Goal: Communication & Community: Answer question/provide support

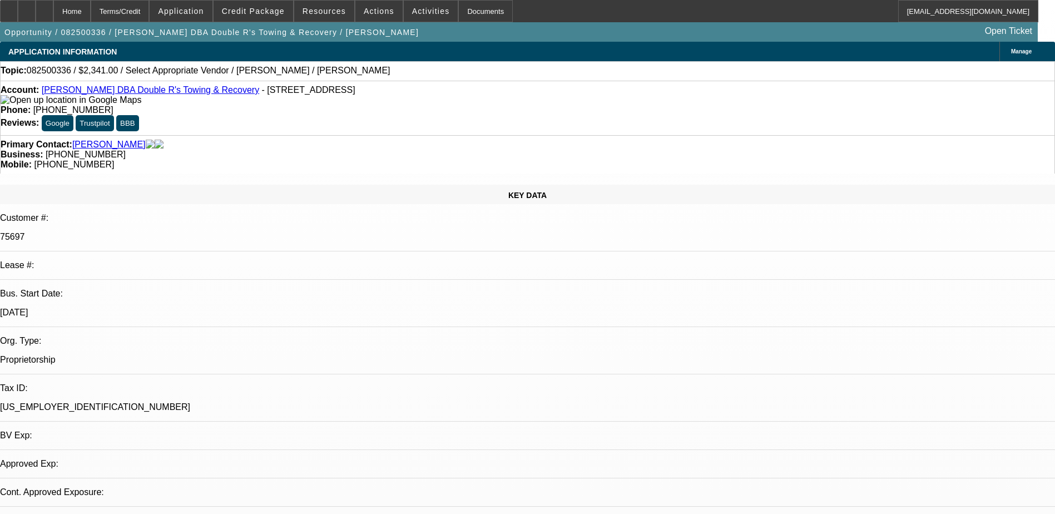
select select "0"
select select "2"
select select "0.1"
select select "1"
select select "2"
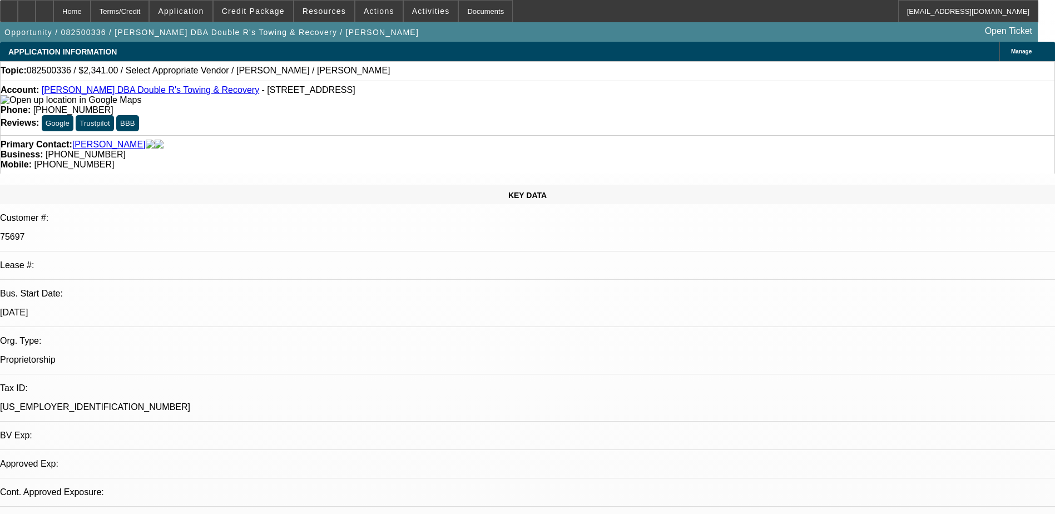
select select "4"
drag, startPoint x: 814, startPoint y: 192, endPoint x: 673, endPoint y: 196, distance: 140.8
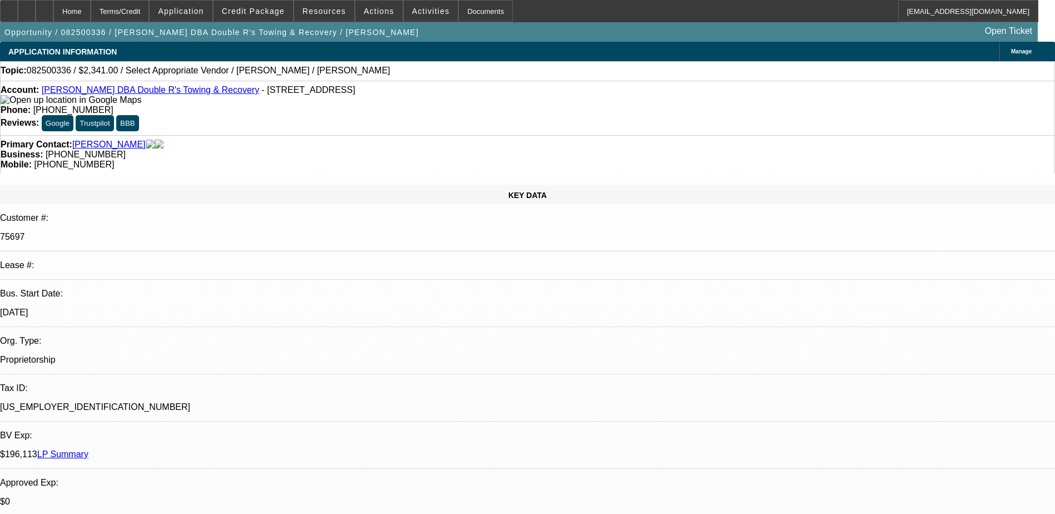
drag, startPoint x: 779, startPoint y: 192, endPoint x: 740, endPoint y: 194, distance: 38.4
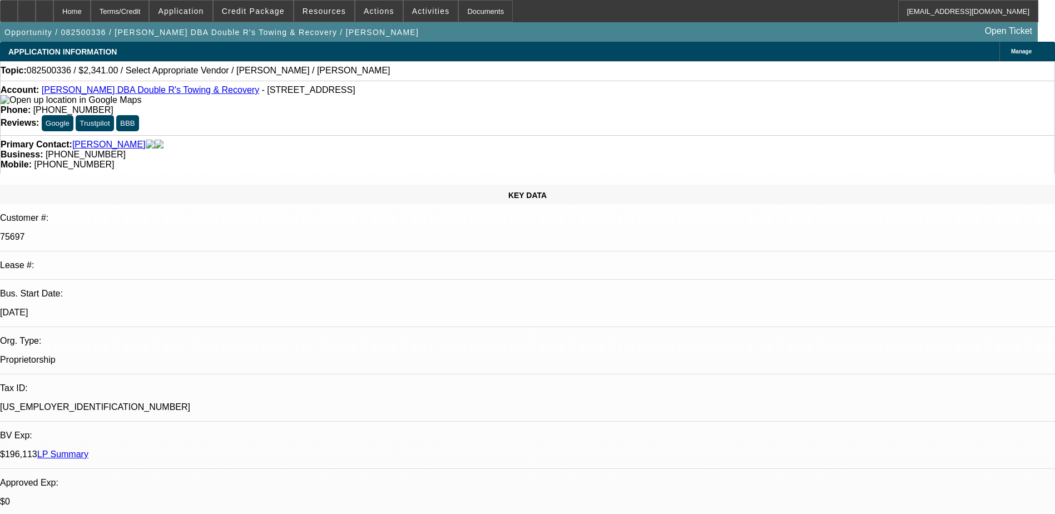
drag, startPoint x: 1010, startPoint y: 192, endPoint x: 1050, endPoint y: 221, distance: 49.5
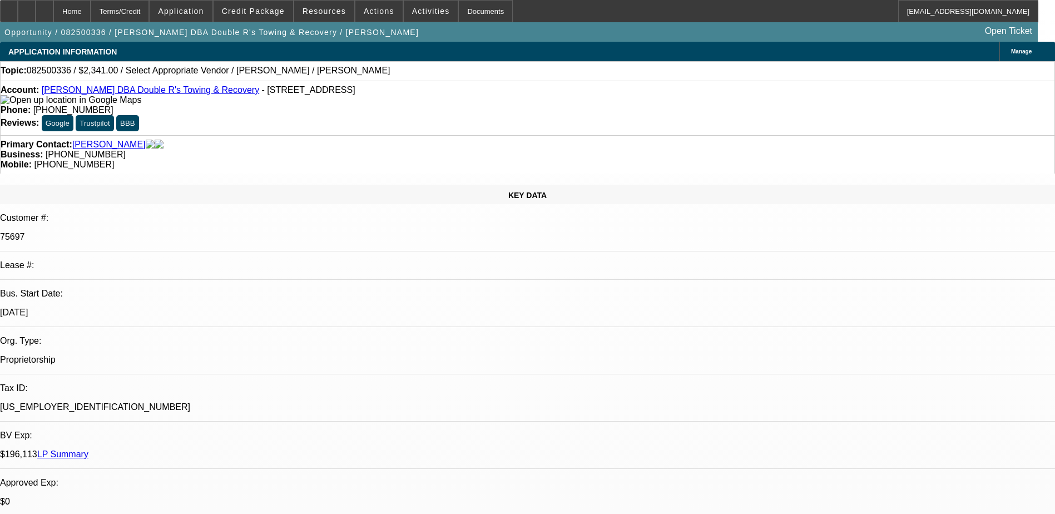
type textarea "01/PAID OFF -FEW LATE PAYMENTS ON ACOUNT ,/02-PAID OFF -WITH 1 LATE PAYMENT /03…"
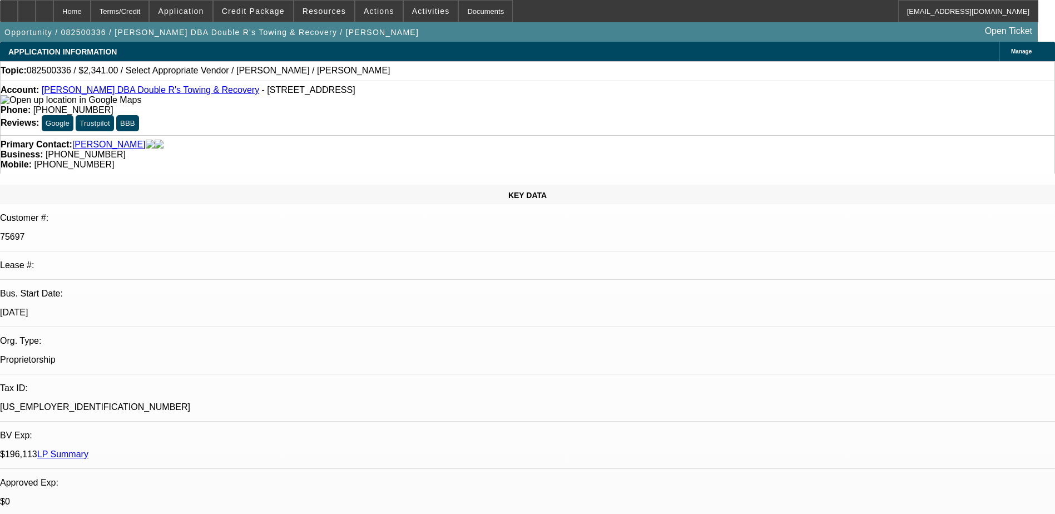
scroll to position [0, 0]
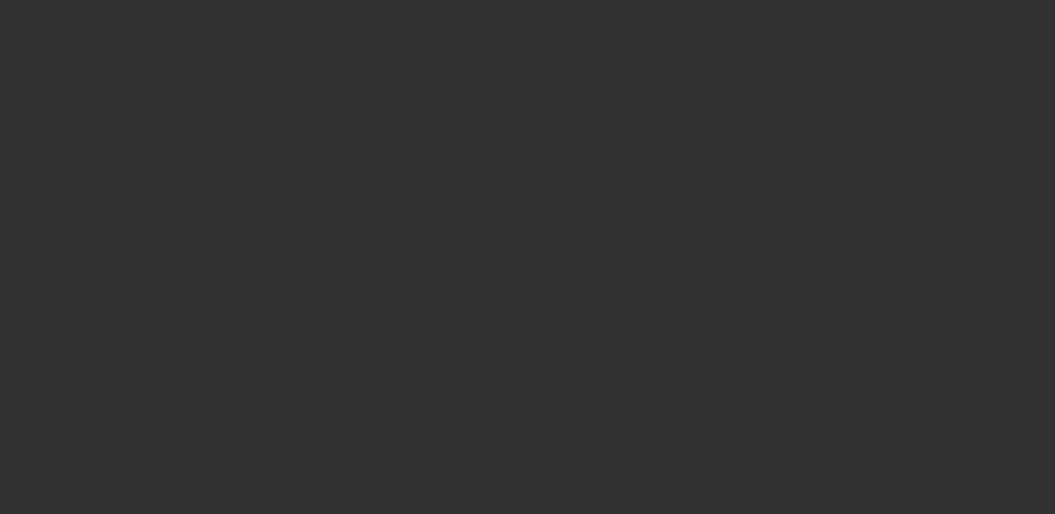
drag, startPoint x: 999, startPoint y: 240, endPoint x: 943, endPoint y: 143, distance: 112.1
click at [943, 143] on div at bounding box center [527, 257] width 1055 height 514
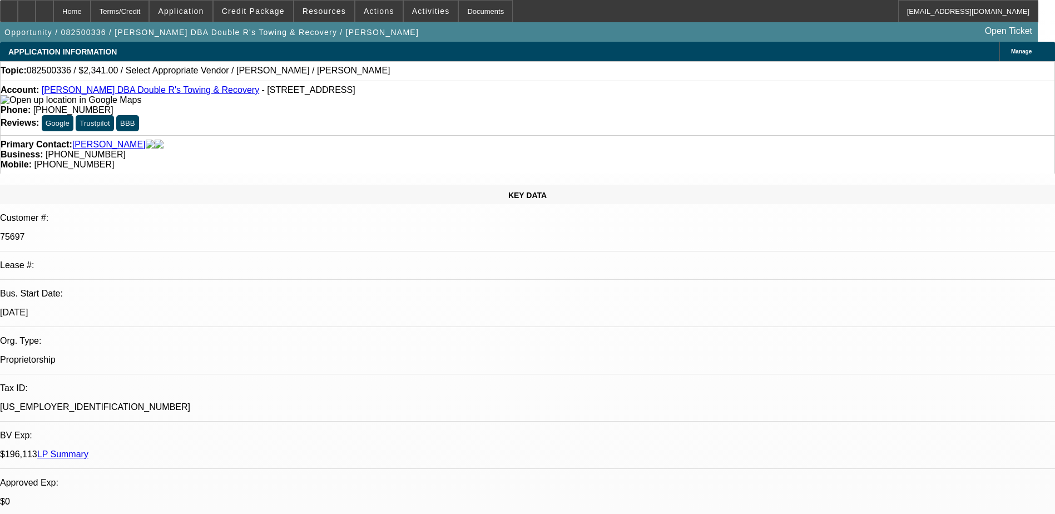
radio input "true"
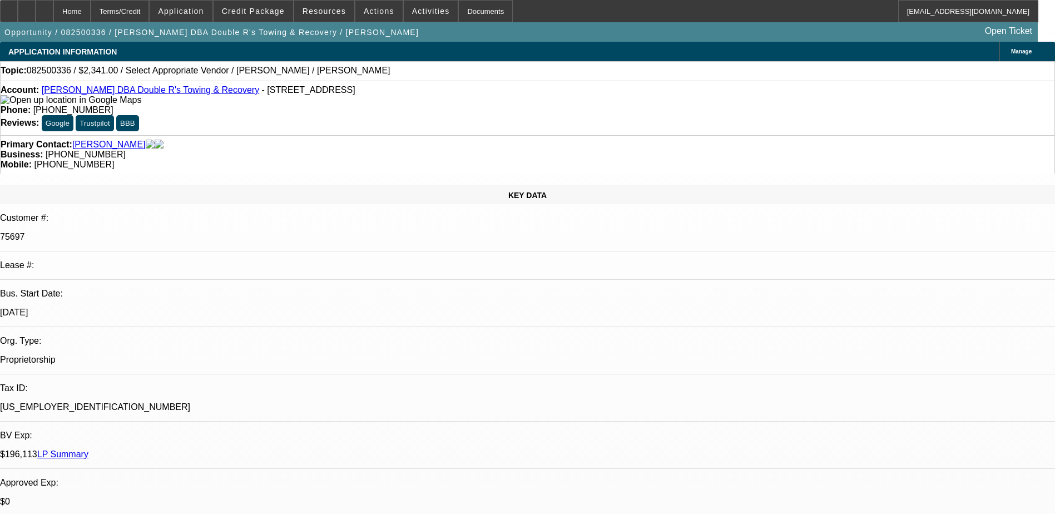
drag, startPoint x: 892, startPoint y: 192, endPoint x: 956, endPoint y: 239, distance: 79.7
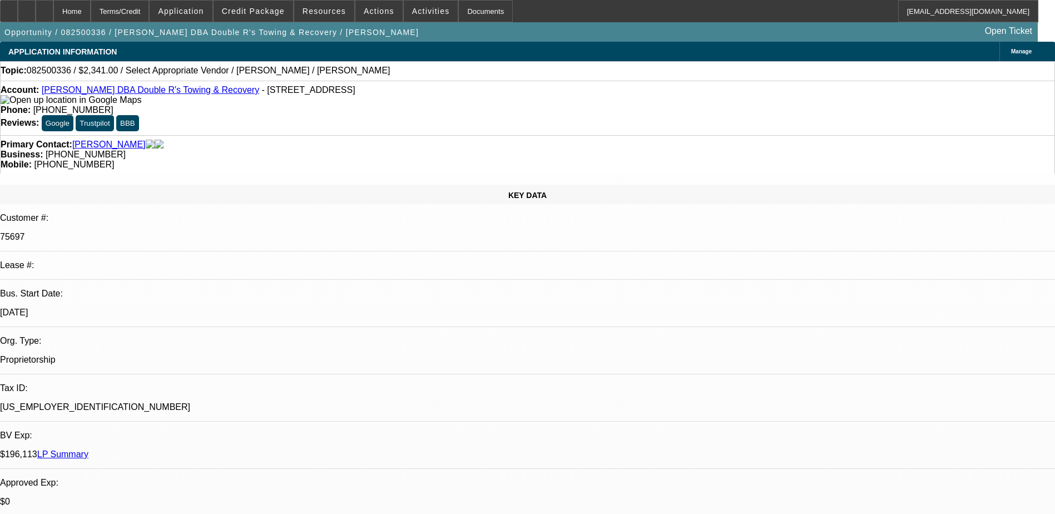
type textarea "06-PAID OFF -PAYMENT HISTORY WAS GOOD."
radio input "false"
radio input "true"
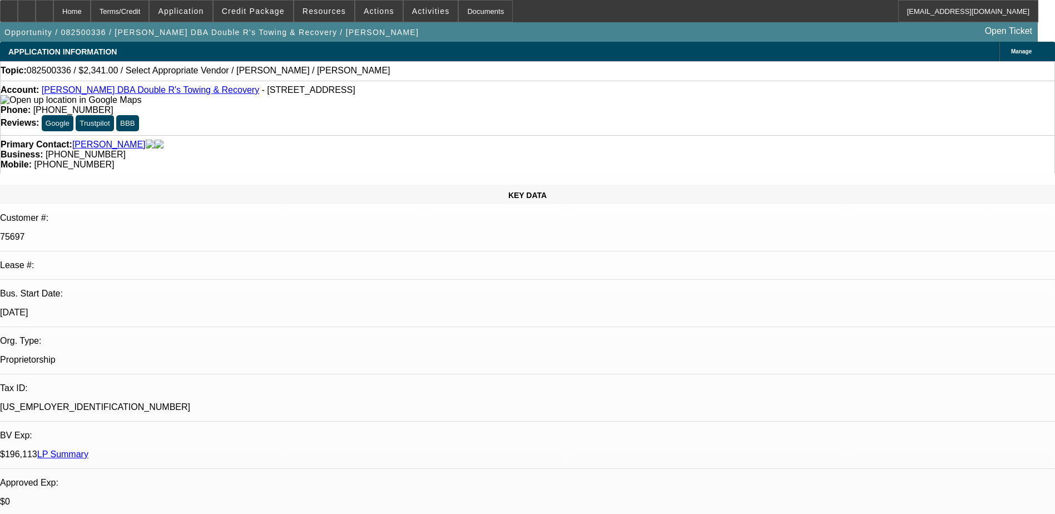
paste textarea "07-DEAL-GPS WAS NOT REPORTING IN [DATE].LATER IT WAS FIXED.HAD BOUNCED PAYMENTS…"
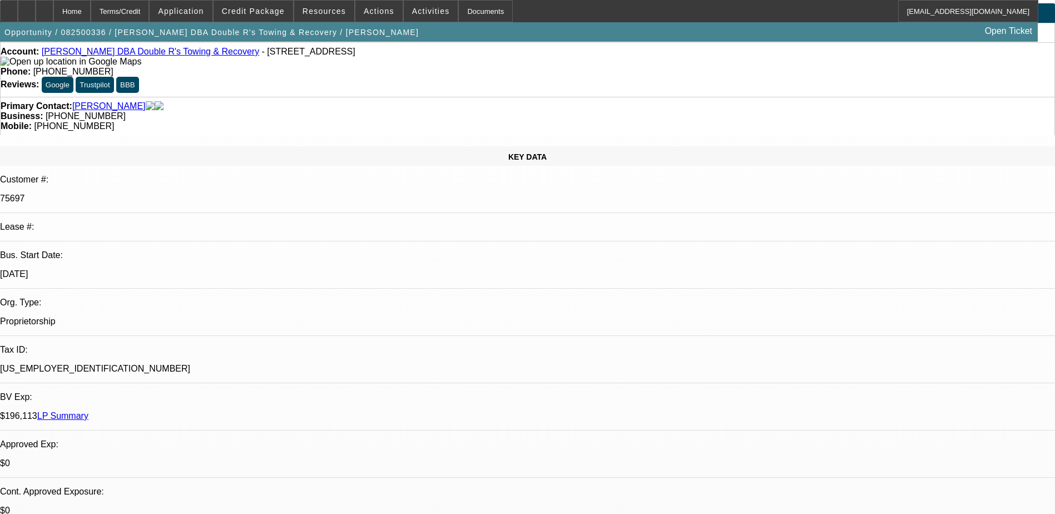
scroll to position [56, 0]
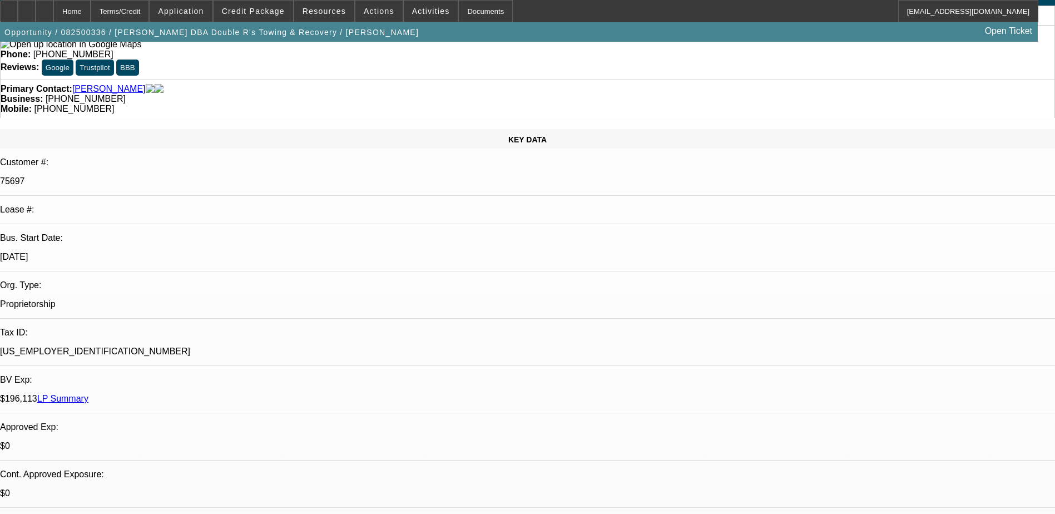
scroll to position [13, 0]
type textarea "07-DEAL-GPS WAS NOT REPORTING IN [DATE].LATER IT WAS FIXED.HAD BOUNCED PAYMENTS…"
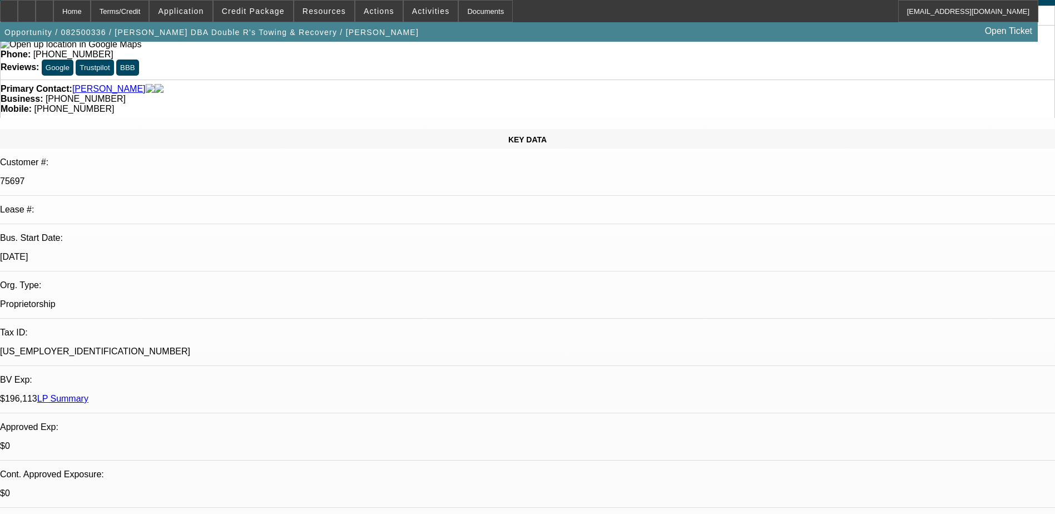
scroll to position [0, 0]
radio input "true"
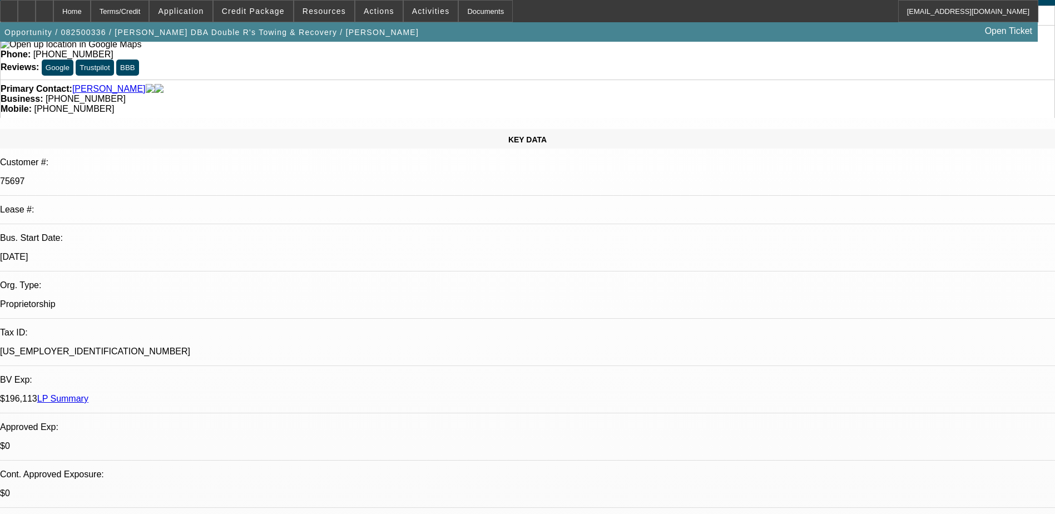
type textarea "09-DEAL-PAYMENT HISTORY IS GOOD SO FAR, 13 PAYMENTS ARE MADE SO FAR OUT OF 73..…"
radio input "false"
radio input "true"
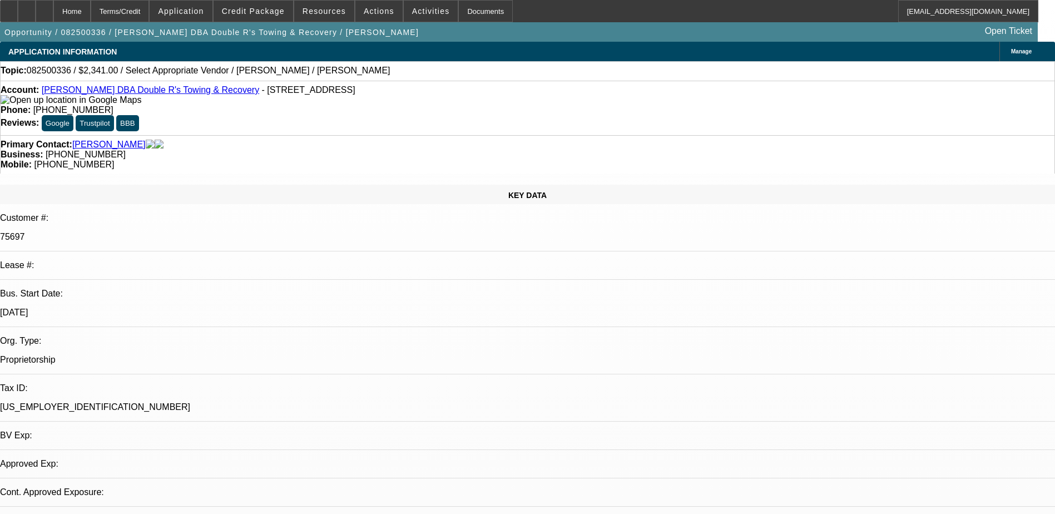
select select "0"
select select "2"
select select "0.1"
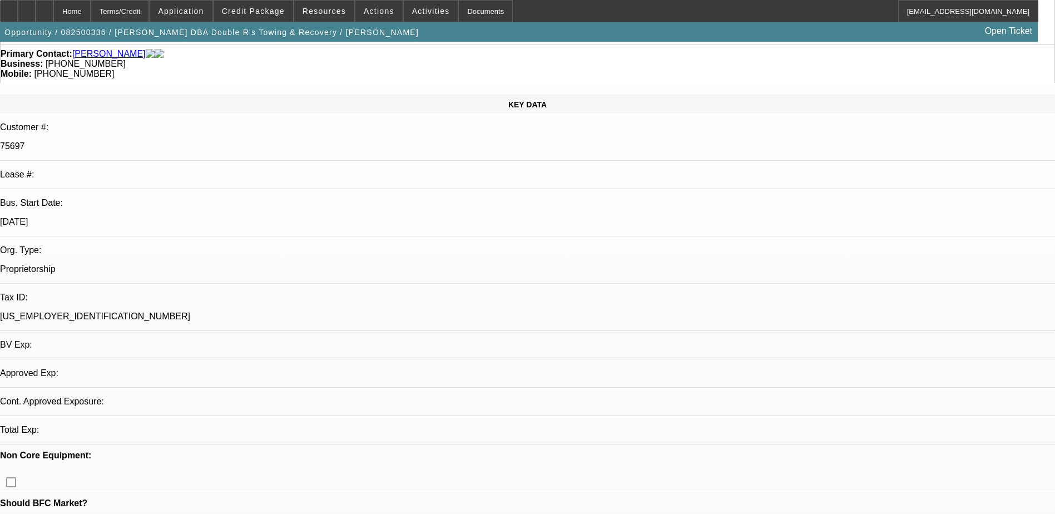
scroll to position [167, 0]
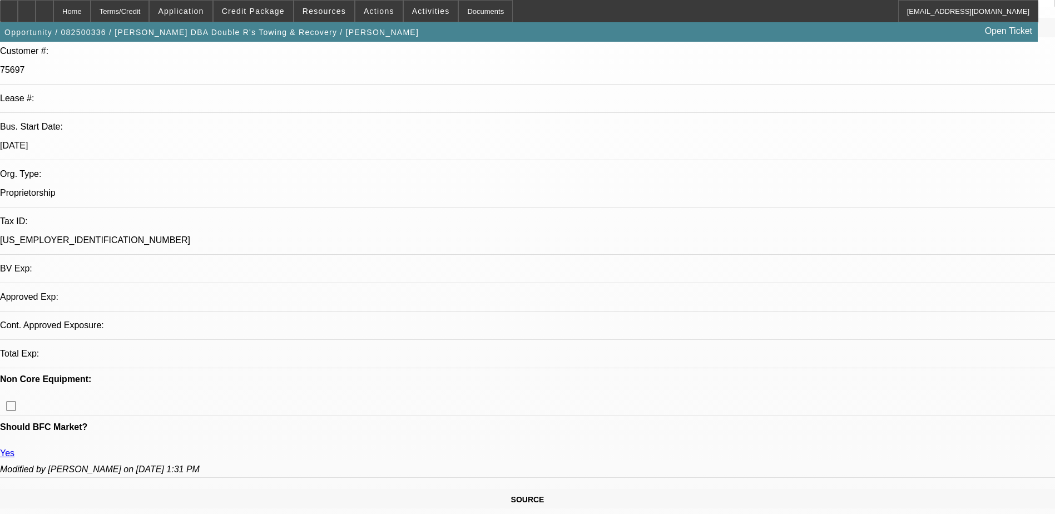
select select "1"
select select "2"
select select "4"
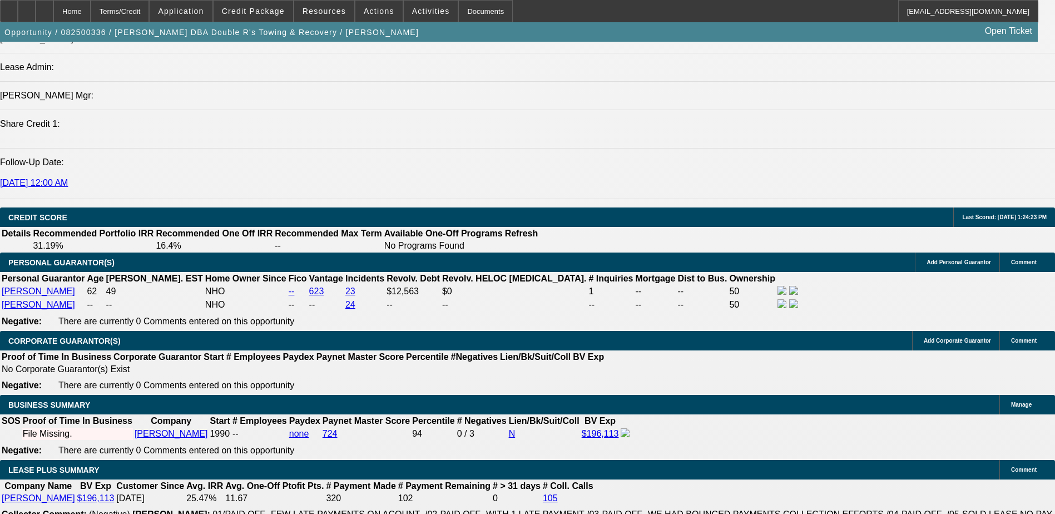
scroll to position [1613, 0]
